Goal: Task Accomplishment & Management: Use online tool/utility

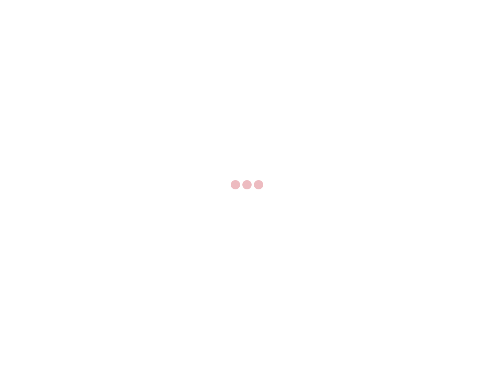
select select "US"
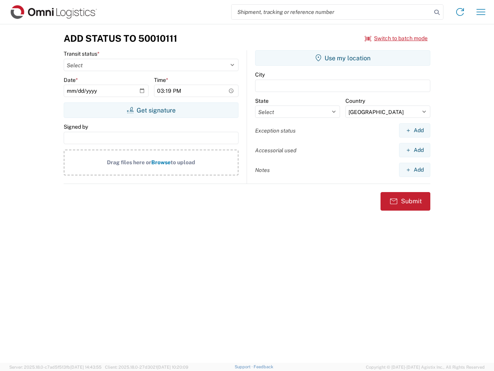
click at [332, 12] on input "search" at bounding box center [332, 12] width 200 height 15
click at [437, 12] on icon at bounding box center [437, 12] width 11 height 11
click at [460, 12] on icon at bounding box center [460, 12] width 12 height 12
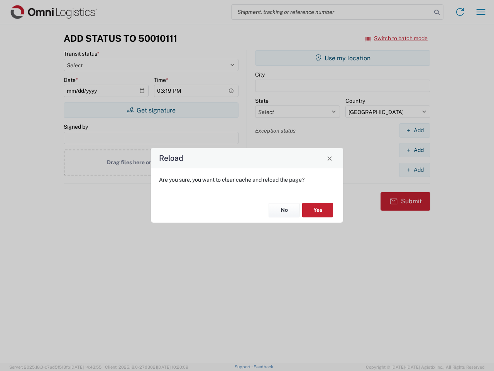
click at [481, 12] on div "Reload Are you sure, you want to clear cache and reload the page? No Yes" at bounding box center [247, 185] width 494 height 371
click at [397, 38] on div "Reload Are you sure, you want to clear cache and reload the page? No Yes" at bounding box center [247, 185] width 494 height 371
click at [151, 110] on div "Reload Are you sure, you want to clear cache and reload the page? No Yes" at bounding box center [247, 185] width 494 height 371
click at [343, 58] on div "Reload Are you sure, you want to clear cache and reload the page? No Yes" at bounding box center [247, 185] width 494 height 371
click at [415, 130] on div "Reload Are you sure, you want to clear cache and reload the page? No Yes" at bounding box center [247, 185] width 494 height 371
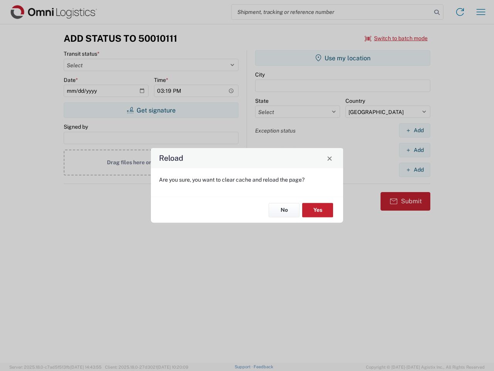
click at [415, 150] on div "Reload Are you sure, you want to clear cache and reload the page? No Yes" at bounding box center [247, 185] width 494 height 371
click at [415, 170] on div "Reload Are you sure, you want to clear cache and reload the page? No Yes" at bounding box center [247, 185] width 494 height 371
